Goal: Information Seeking & Learning: Learn about a topic

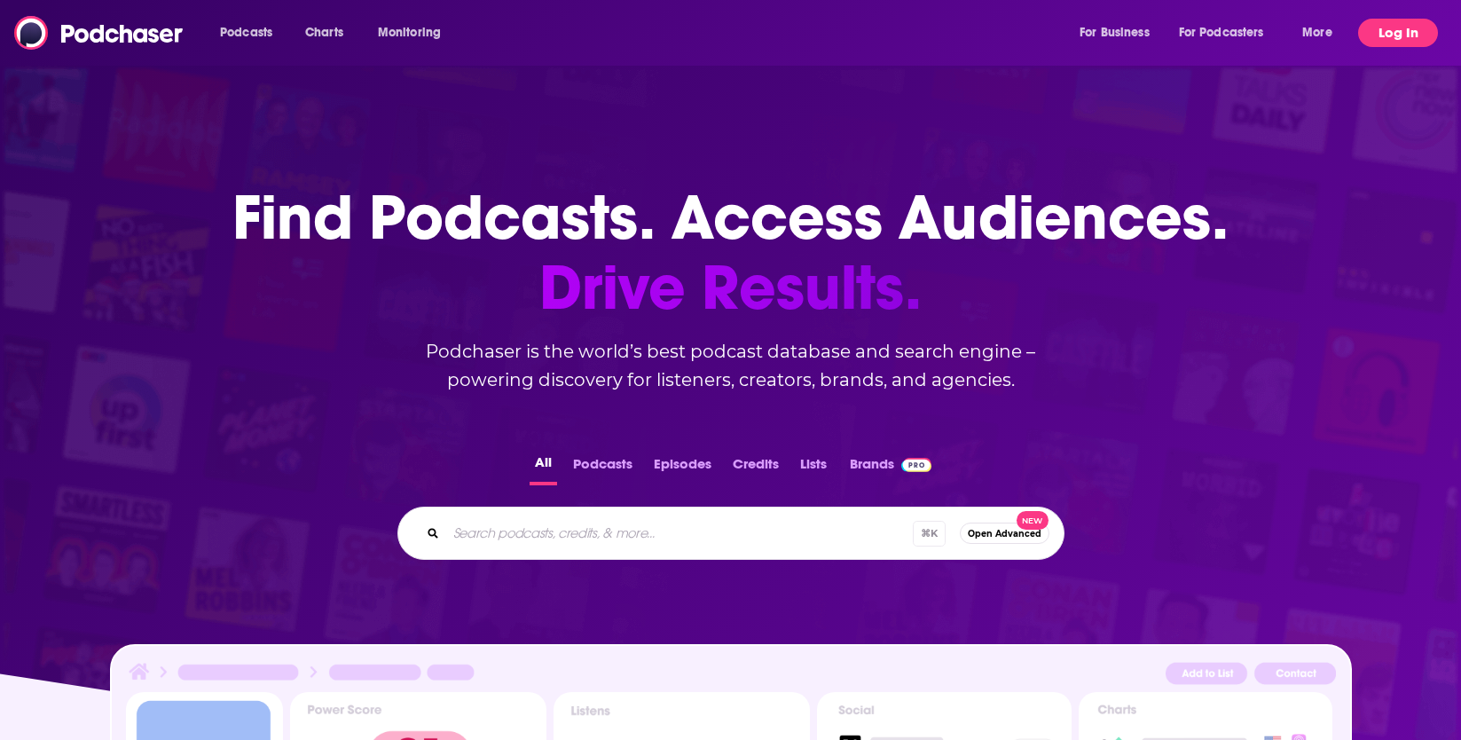
drag, startPoint x: 1413, startPoint y: 31, endPoint x: 1407, endPoint y: 41, distance: 11.6
click at [1413, 31] on button "Log In" at bounding box center [1398, 33] width 80 height 28
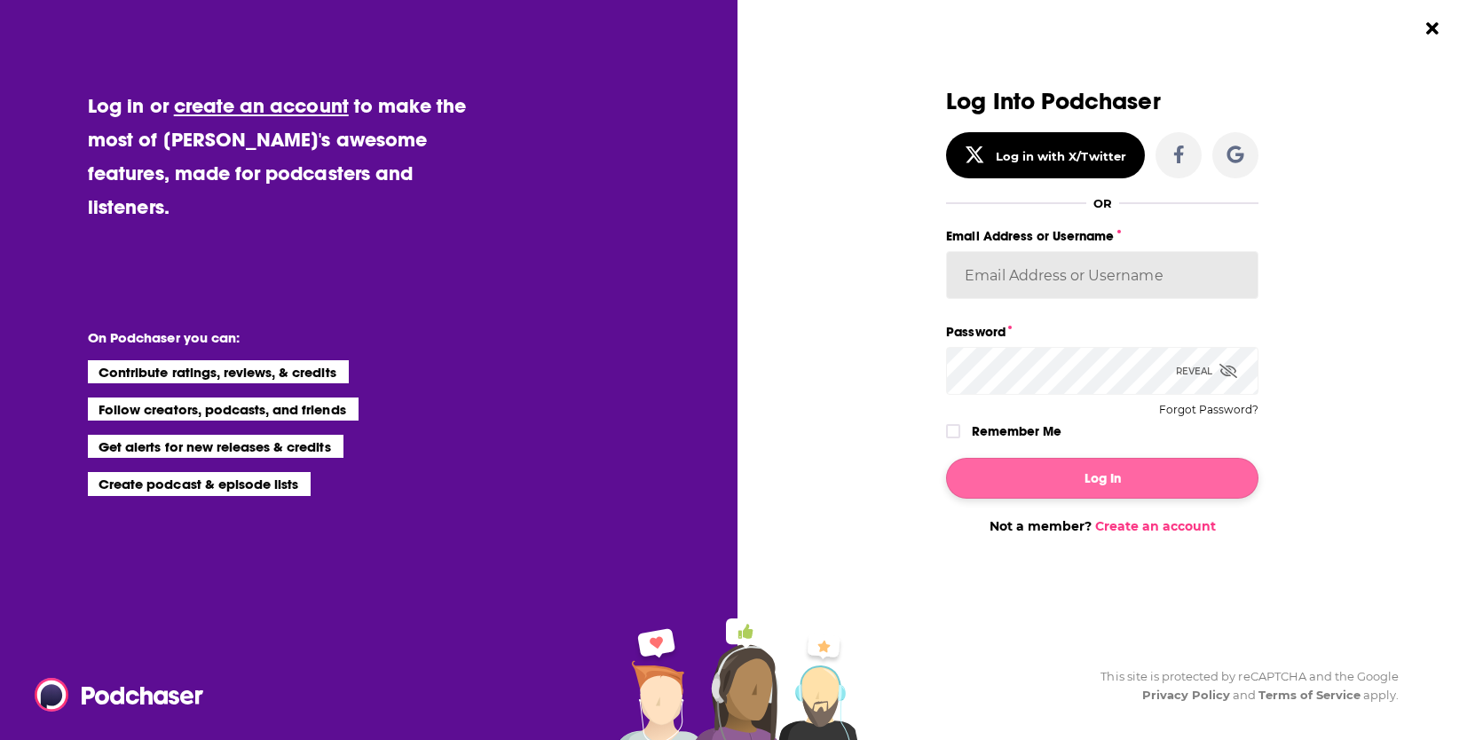
type input "[PERSON_NAME][EMAIL_ADDRESS][DOMAIN_NAME]"
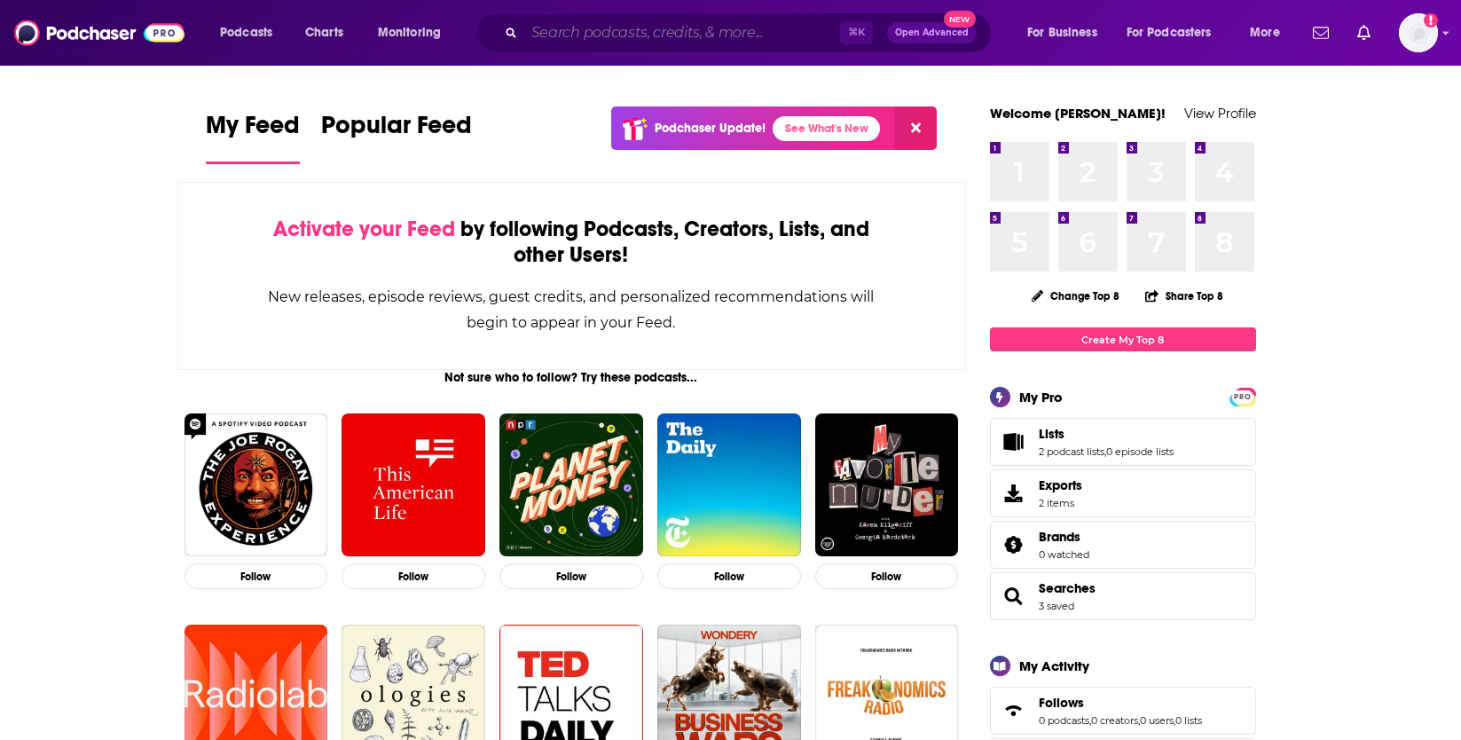
click at [647, 37] on input "Search podcasts, credits, & more..." at bounding box center [682, 33] width 316 height 28
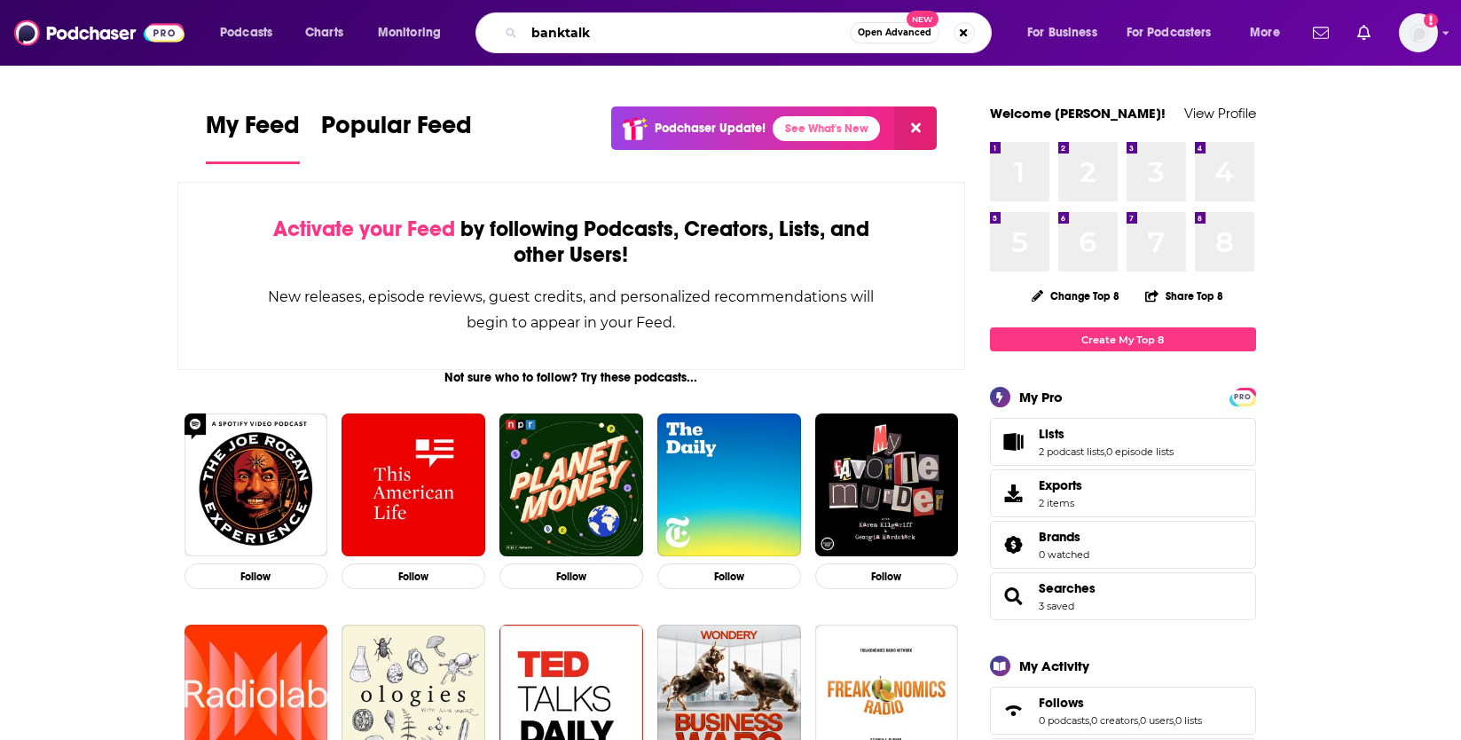
type input "banktalk"
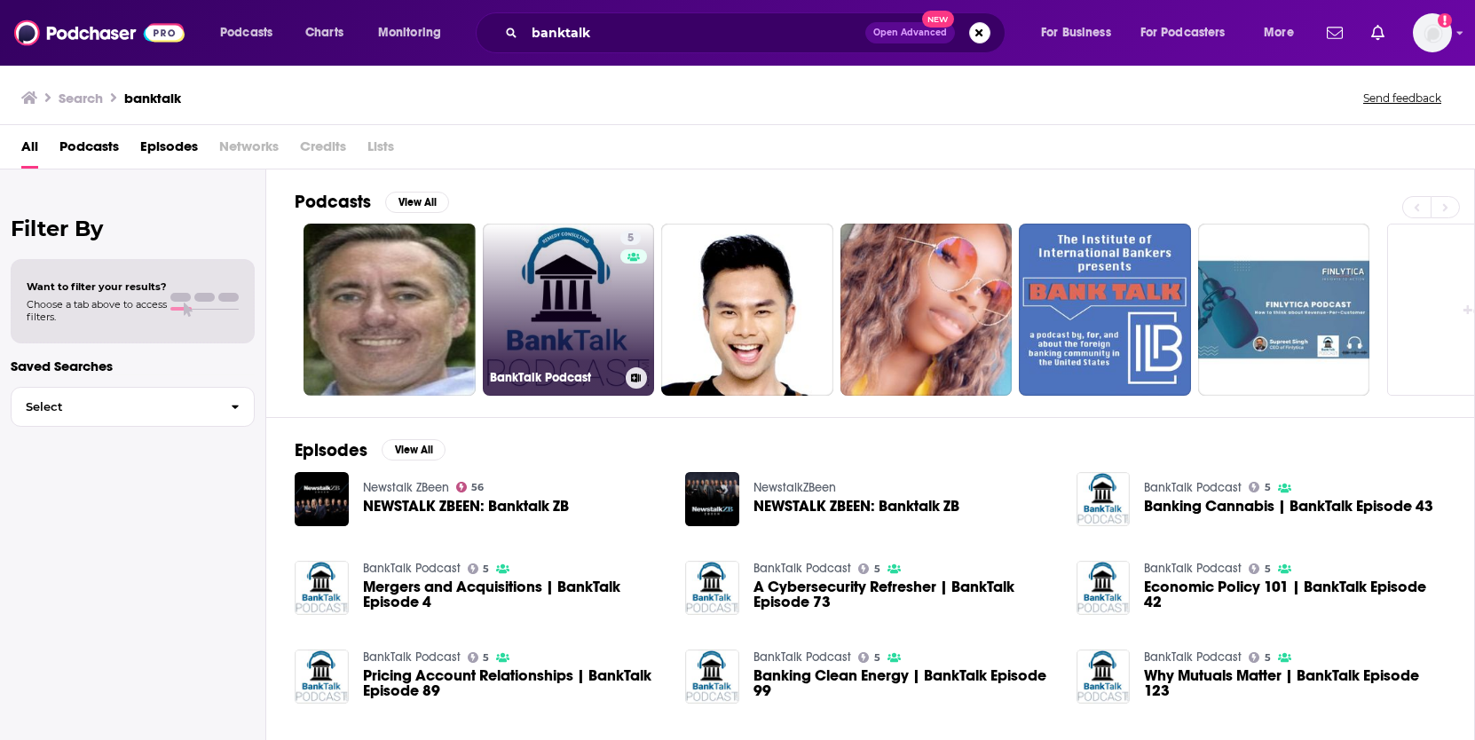
click at [576, 305] on link "5 BankTalk Podcast" at bounding box center [569, 310] width 172 height 172
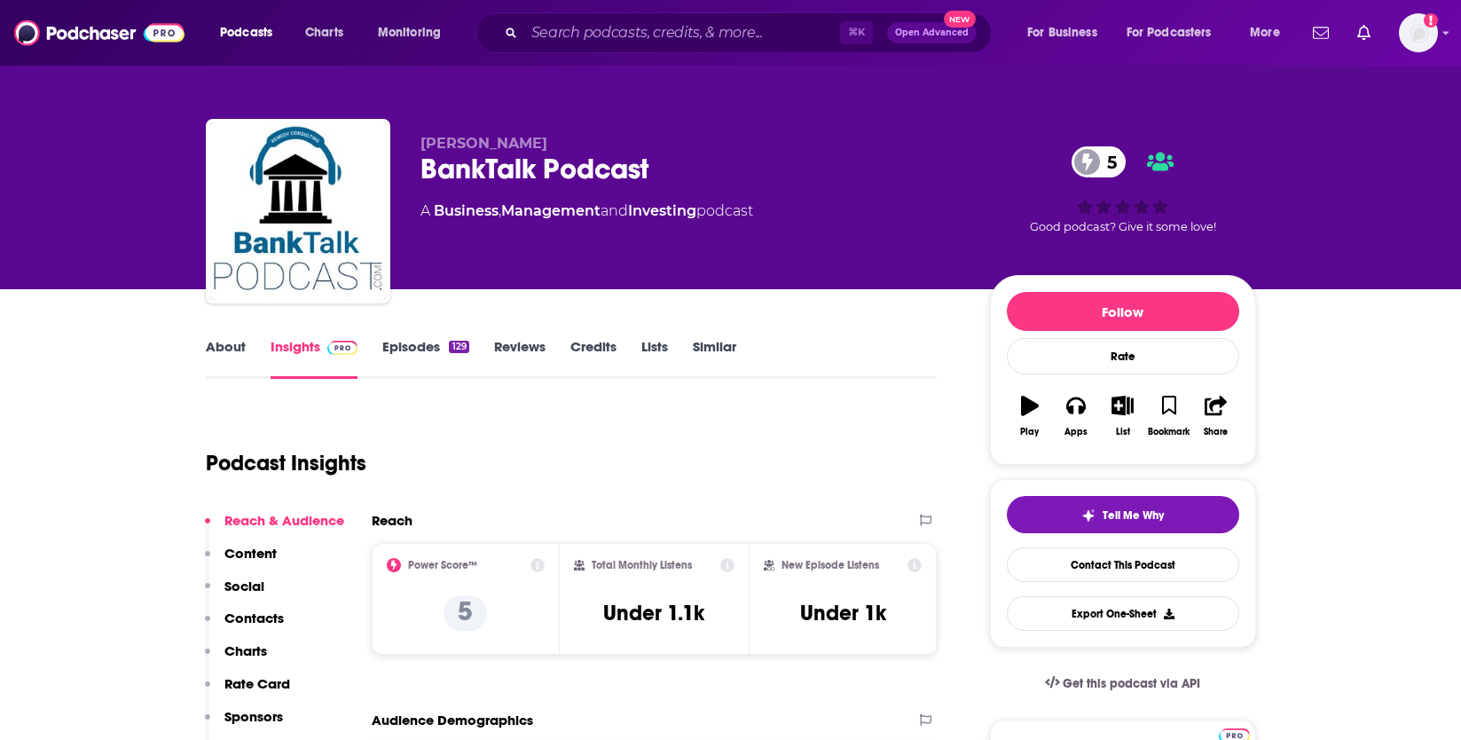
scroll to position [130, 0]
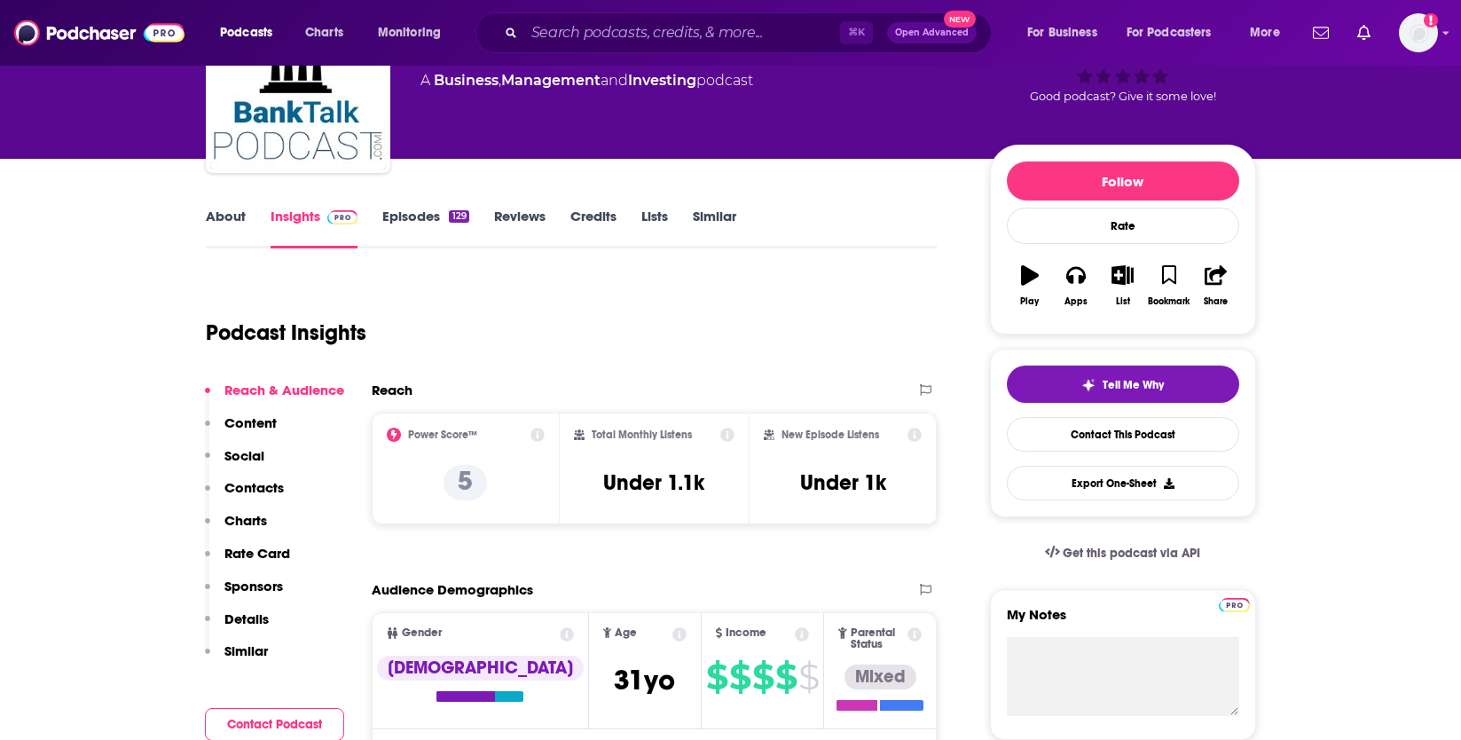
click at [539, 432] on icon at bounding box center [538, 435] width 14 height 14
click at [467, 485] on p "5" at bounding box center [465, 482] width 43 height 35
click at [466, 482] on p "5" at bounding box center [465, 482] width 43 height 35
click at [770, 334] on div "Podcast Insights" at bounding box center [565, 322] width 718 height 91
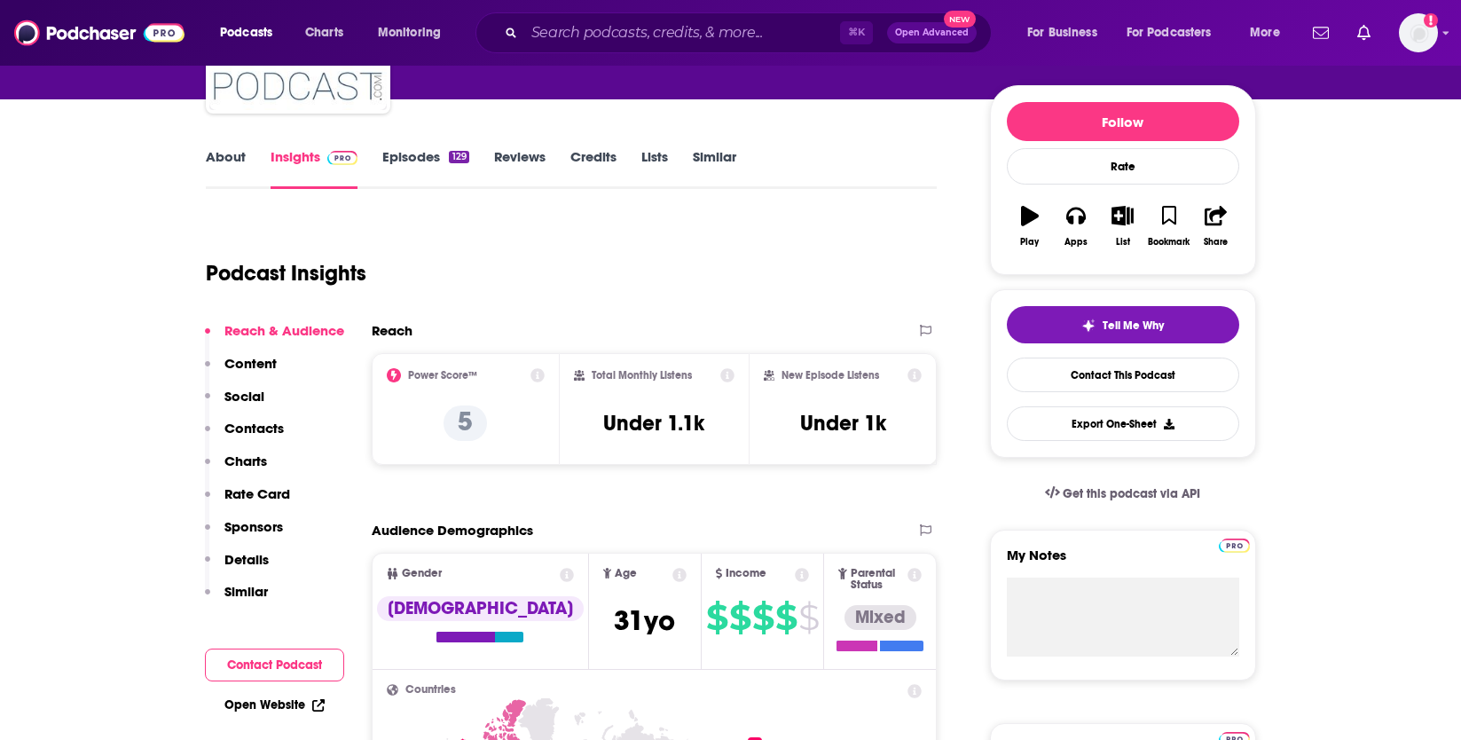
scroll to position [134, 0]
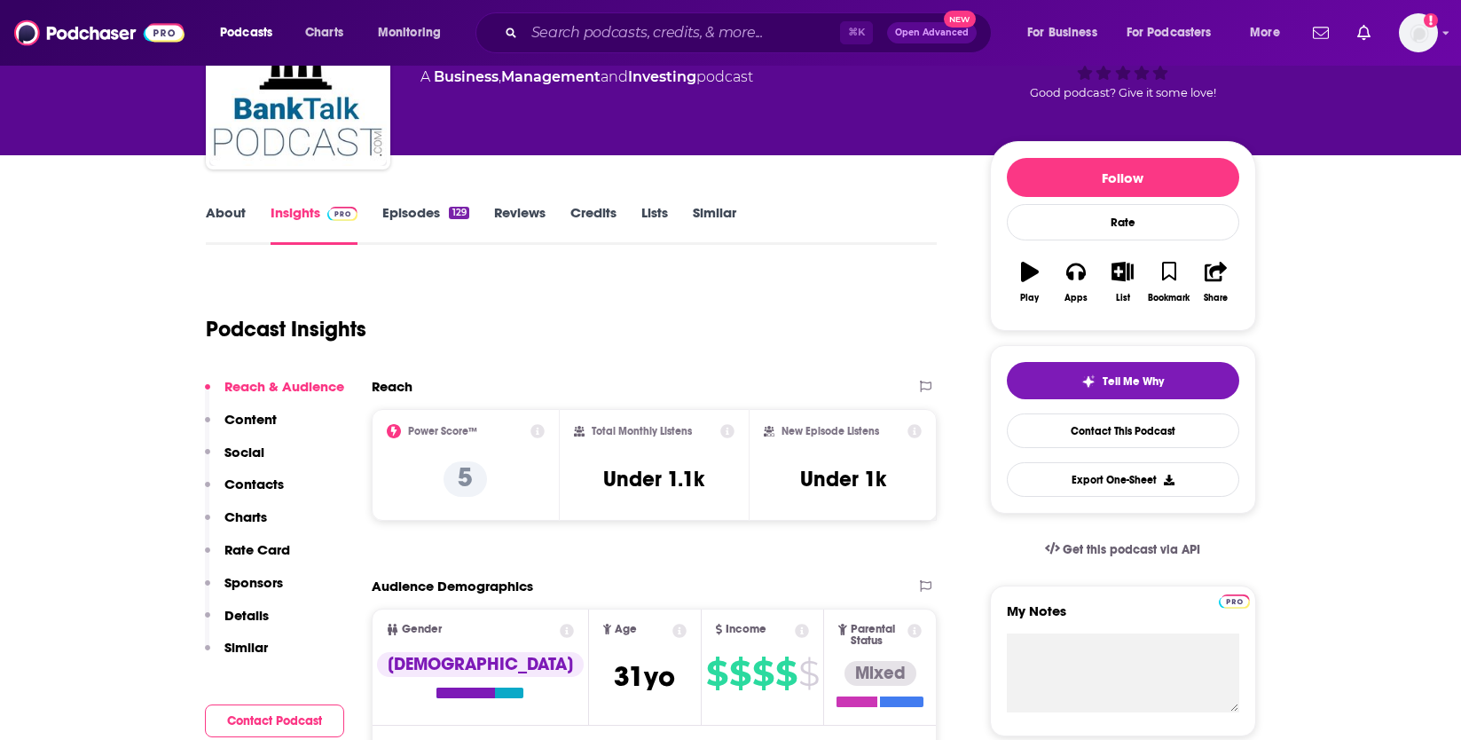
click at [731, 429] on icon at bounding box center [727, 431] width 14 height 14
